Goal: Task Accomplishment & Management: Complete application form

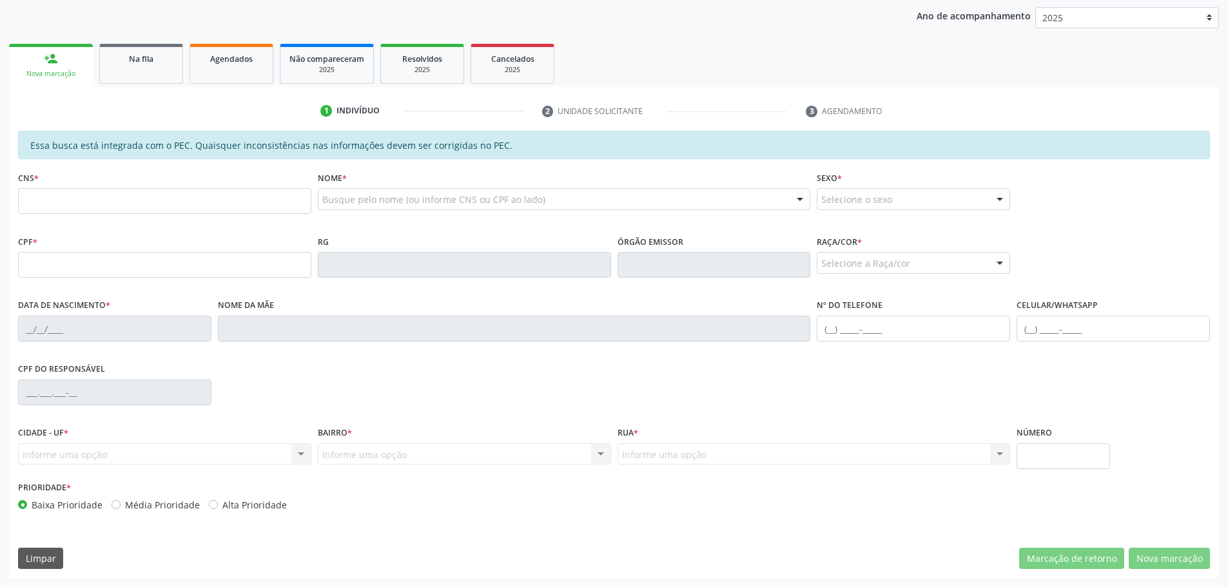
scroll to position [242, 0]
click at [191, 264] on input "text" at bounding box center [164, 265] width 293 height 26
type input "122.569.774-39"
type input "700 1069 8912 3714"
type input "[DATE]"
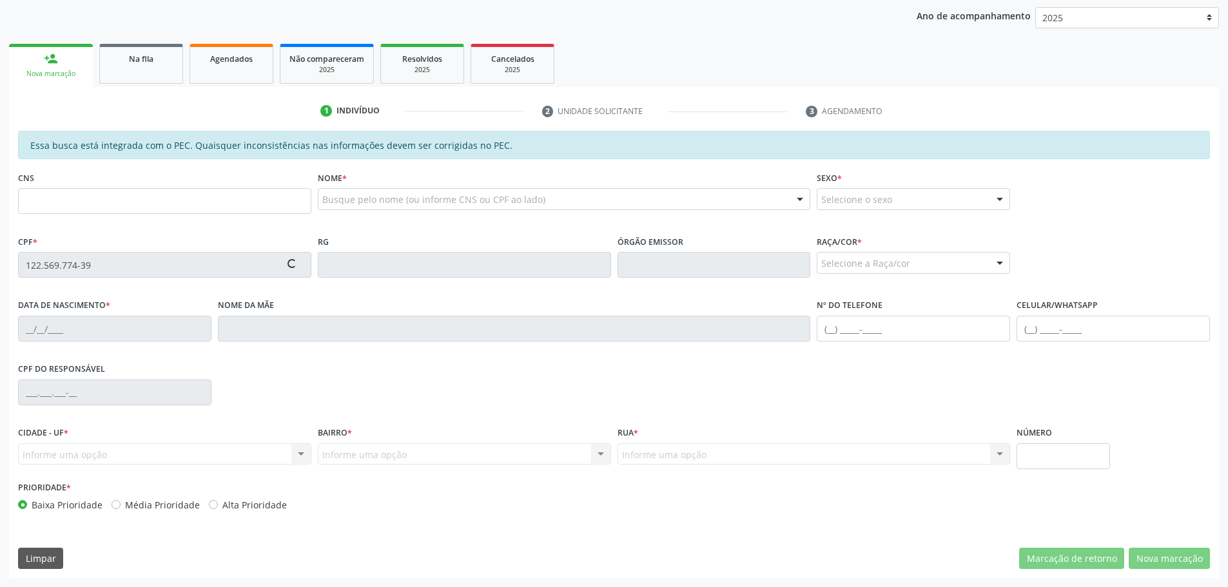
type input "Genilucia [PERSON_NAME]"
type input "[PHONE_NUMBER]"
type input "60"
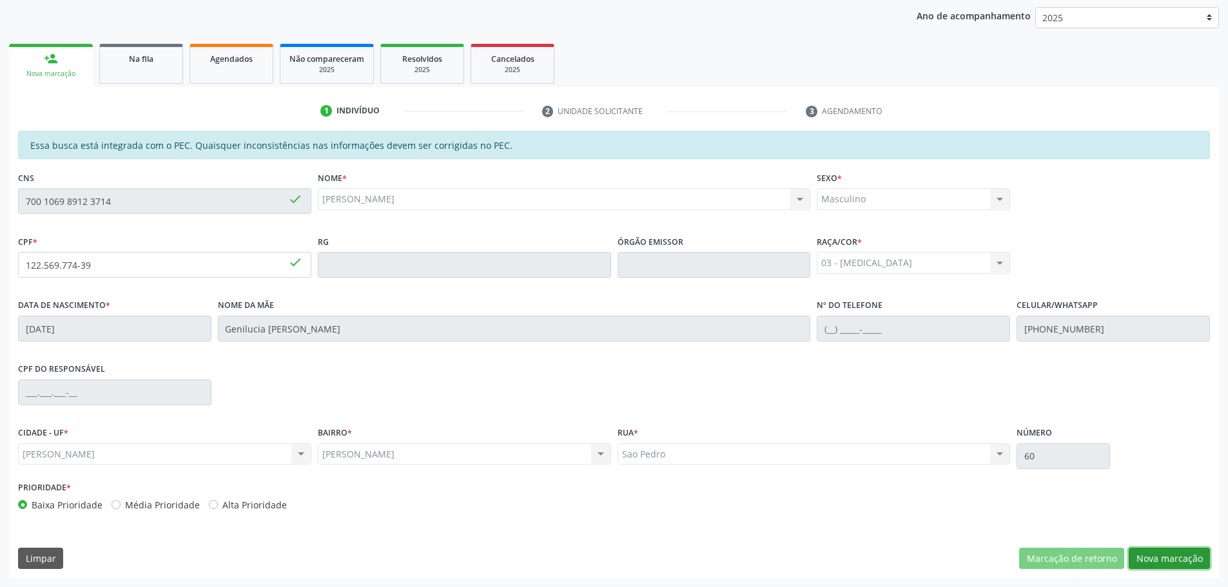
click at [1159, 562] on button "Nova marcação" at bounding box center [1168, 559] width 81 height 22
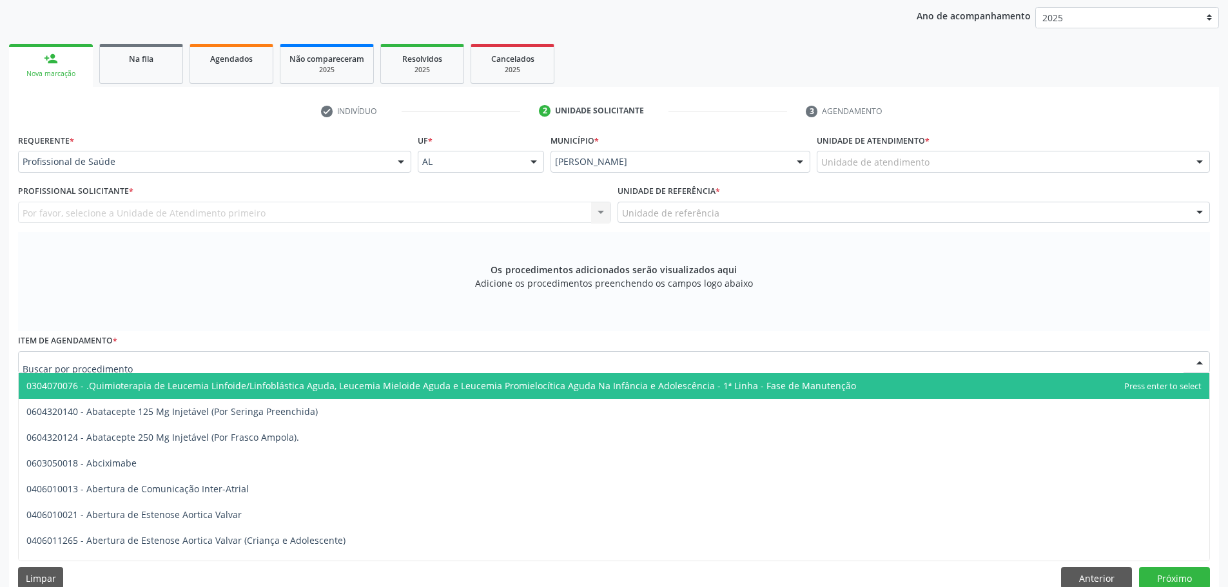
click at [343, 358] on div at bounding box center [614, 362] width 1192 height 22
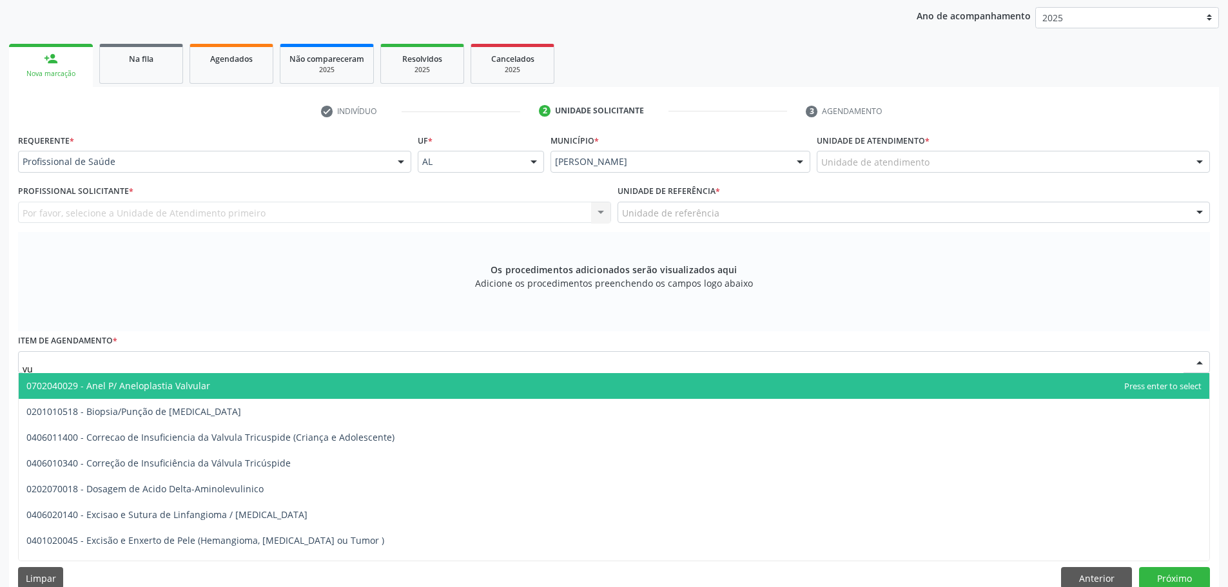
type input "v"
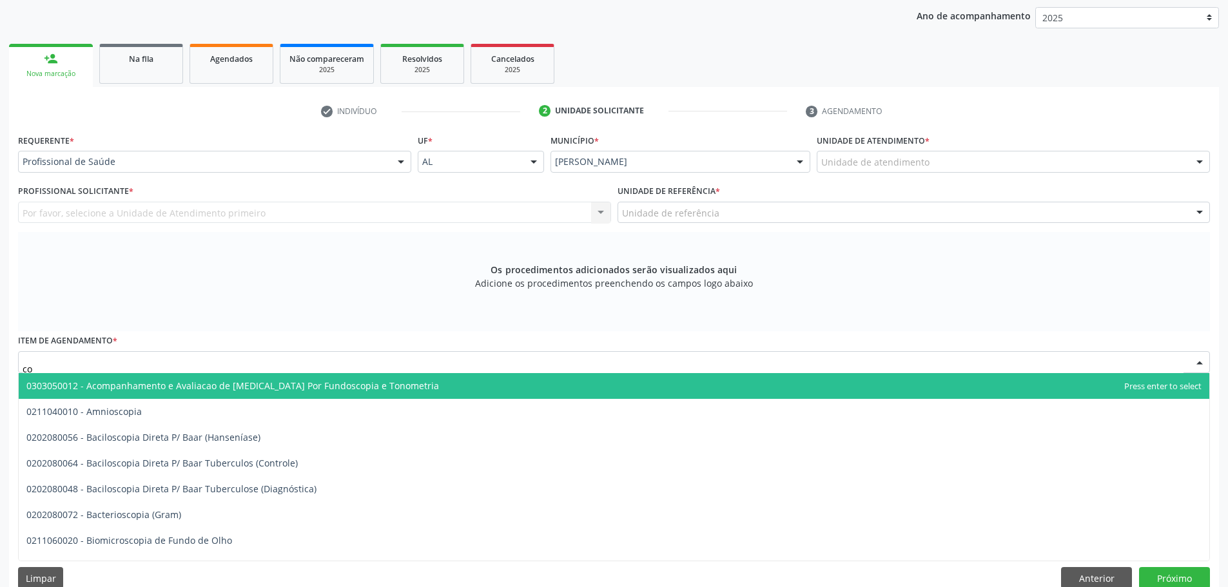
type input "c"
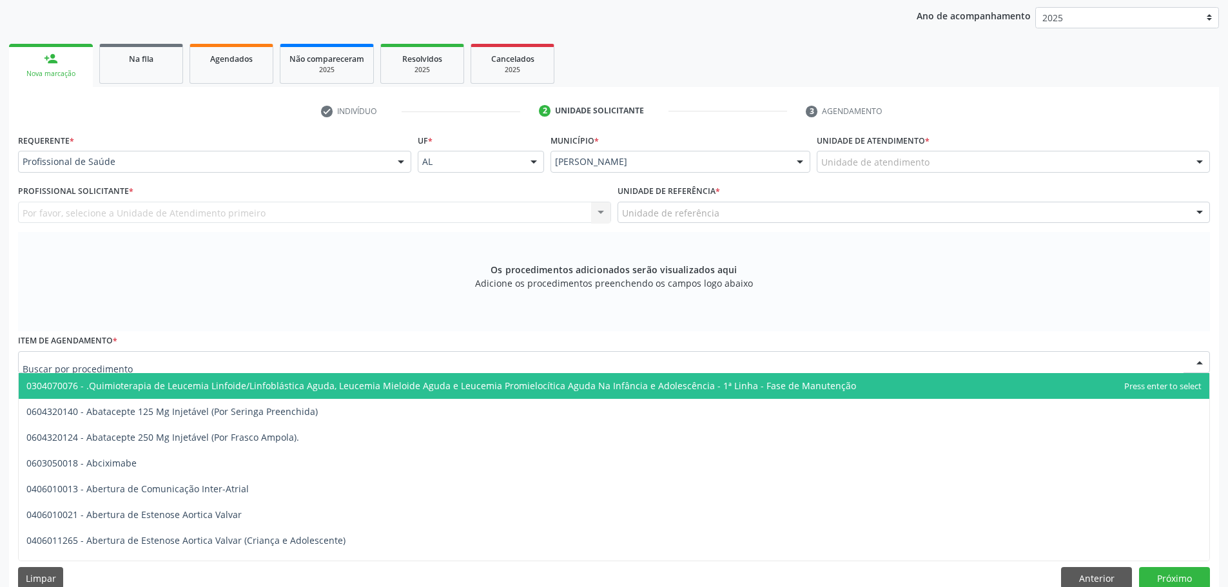
click at [220, 365] on div at bounding box center [614, 362] width 1192 height 22
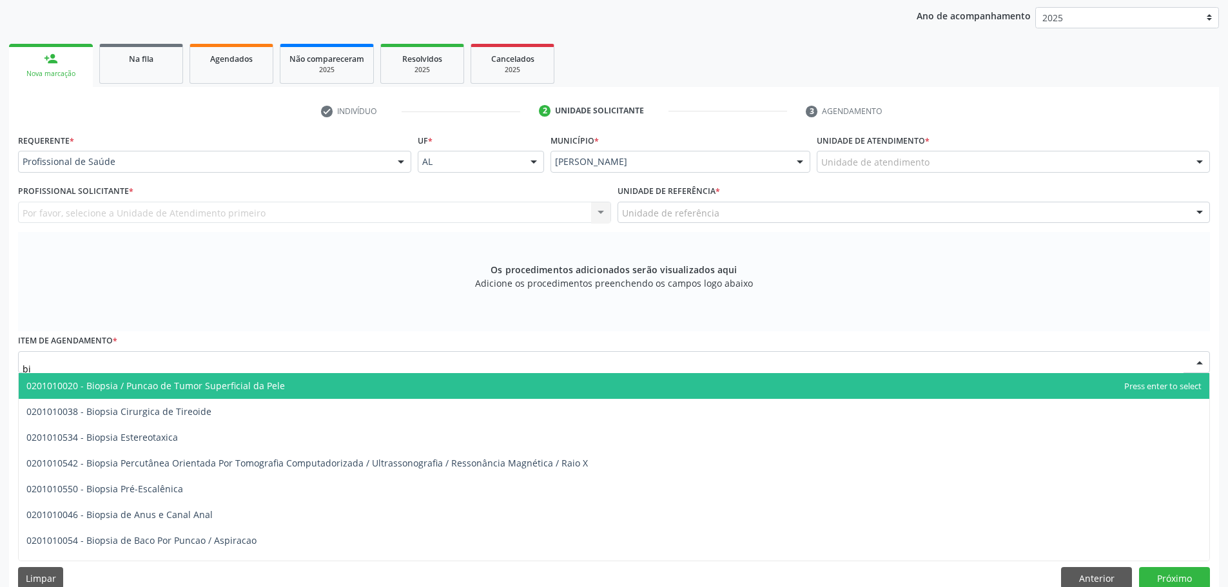
type input "b"
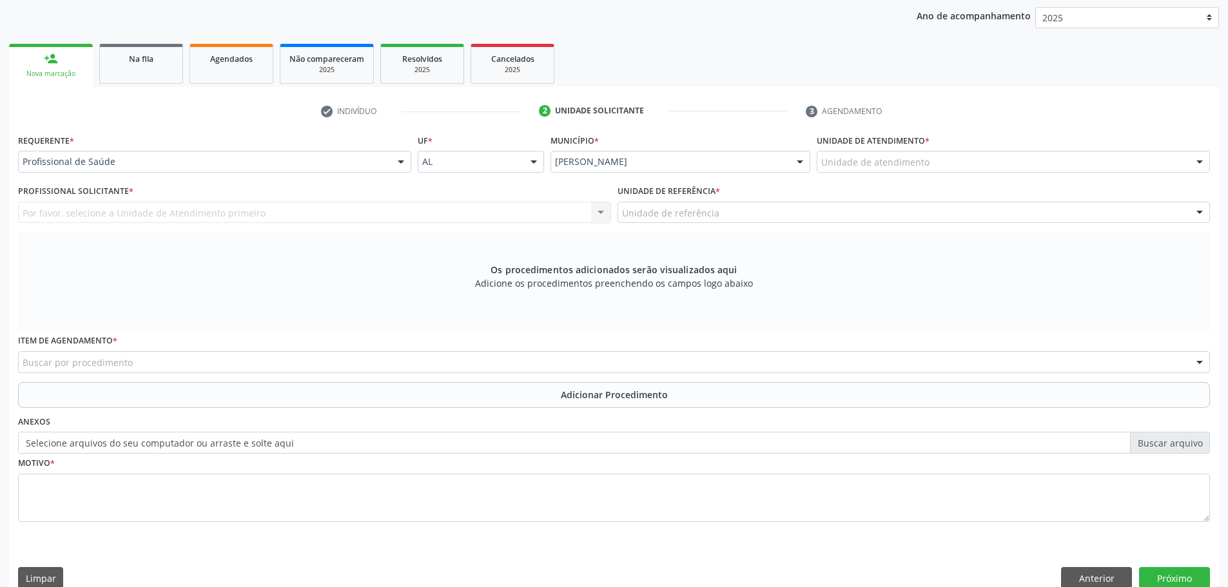
click at [238, 328] on div "Os procedimentos adicionados serão visualizados aqui Adicione os procedimentos …" at bounding box center [614, 281] width 1192 height 99
